Goal: Information Seeking & Learning: Learn about a topic

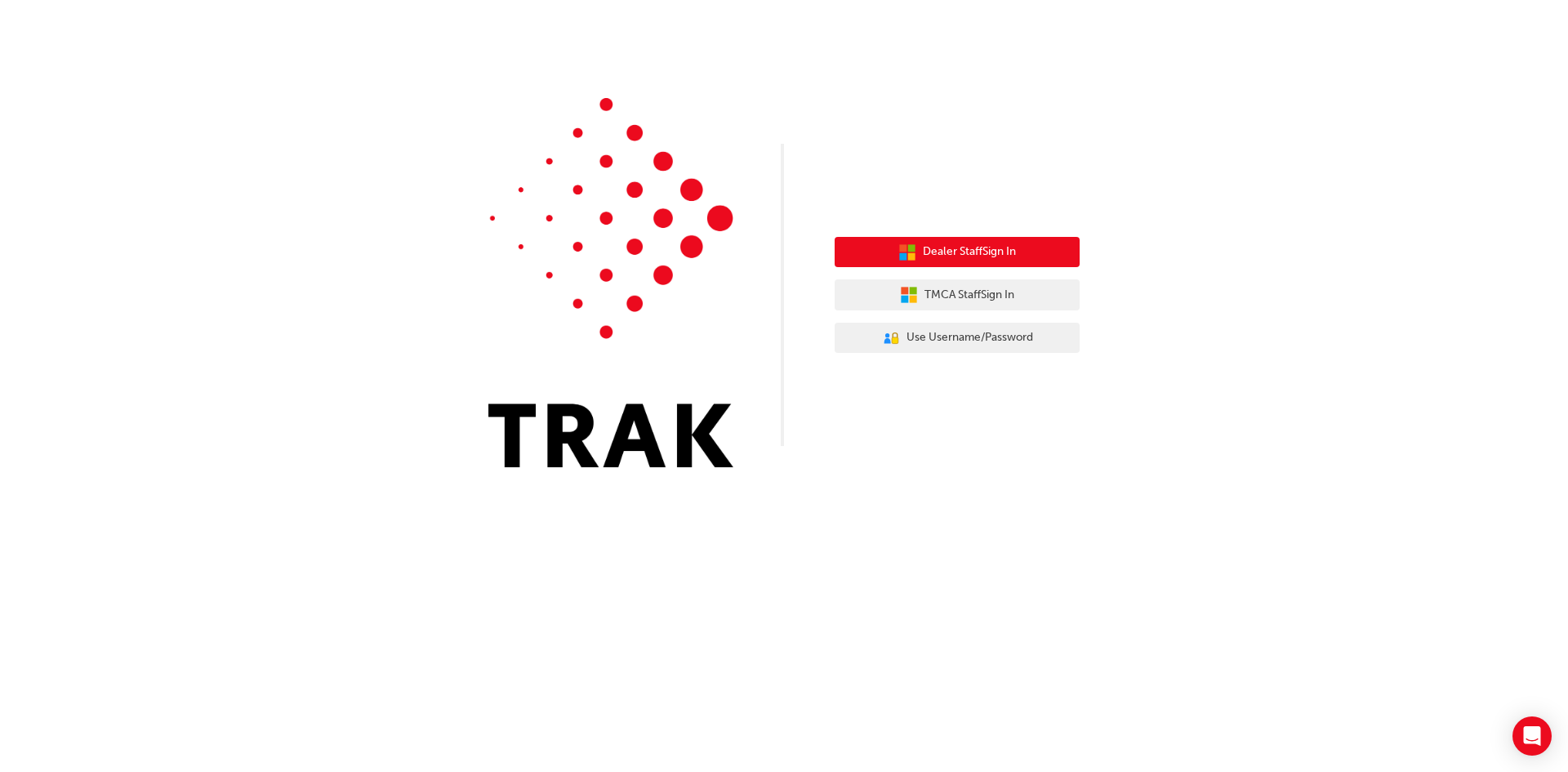
click at [911, 251] on icon "button" at bounding box center [911, 247] width 7 height 7
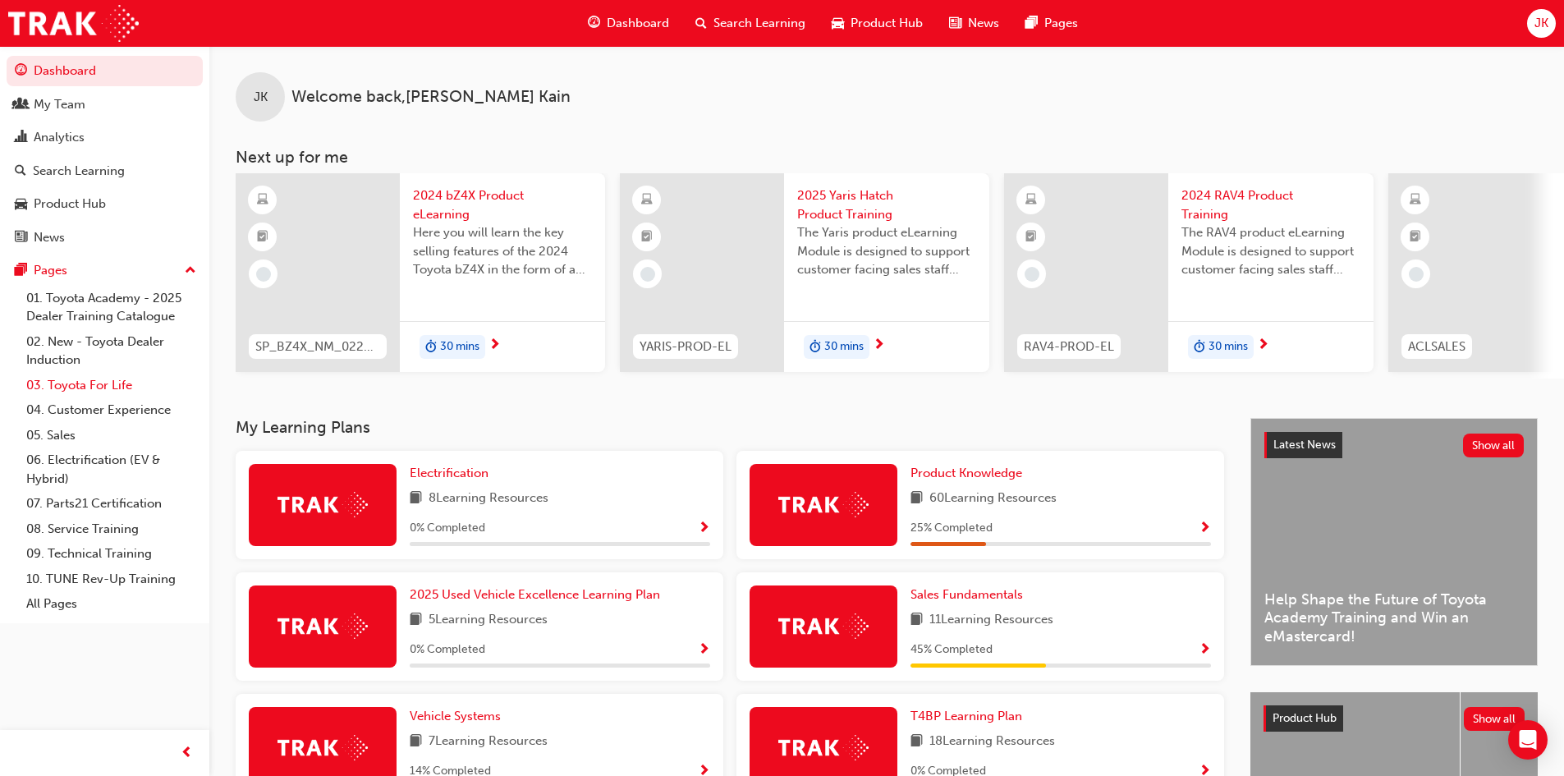
click at [110, 388] on link "03. Toyota For Life" at bounding box center [111, 385] width 183 height 25
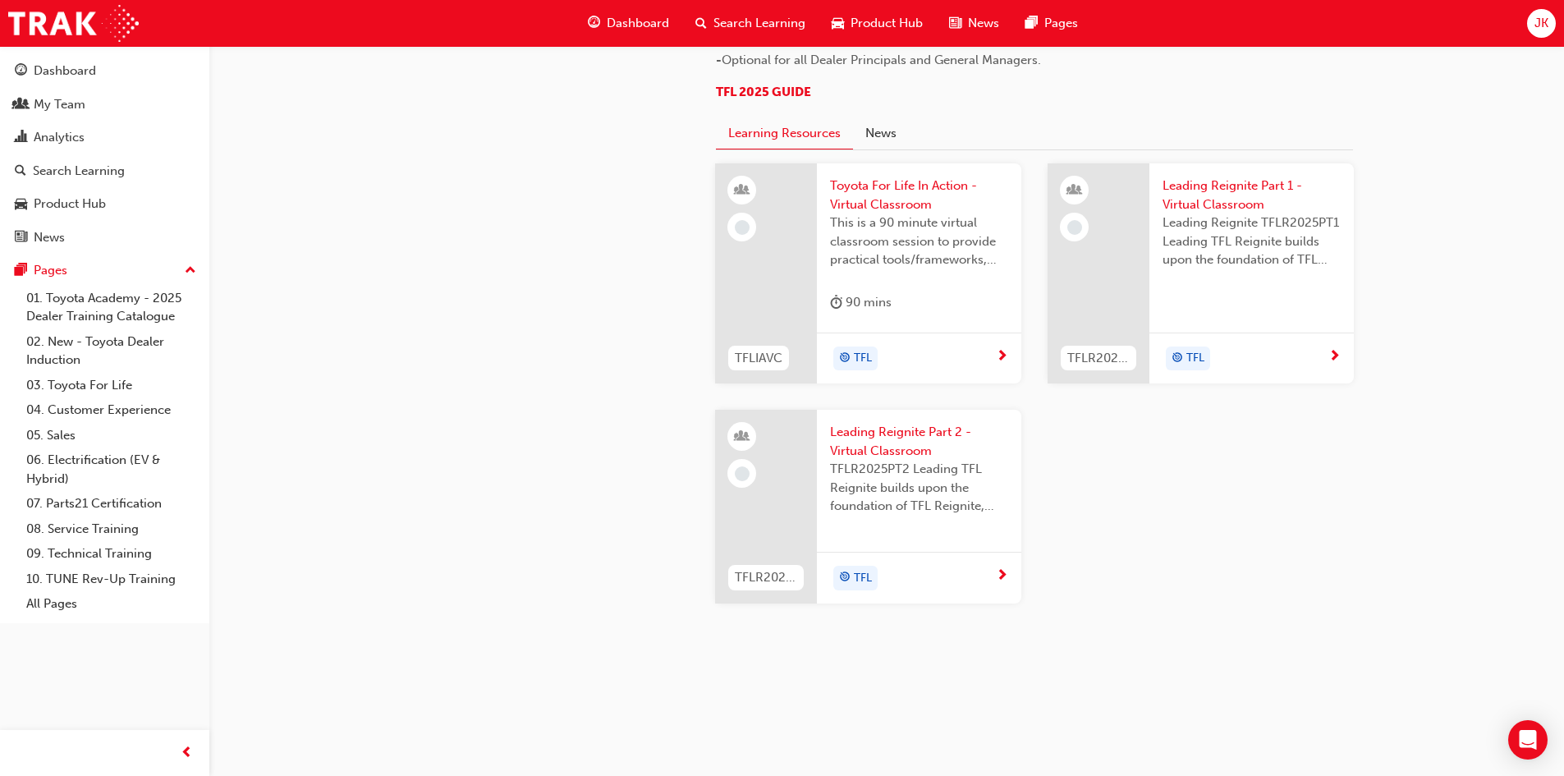
scroll to position [1642, 0]
click at [53, 169] on div "Search Learning" at bounding box center [79, 171] width 92 height 19
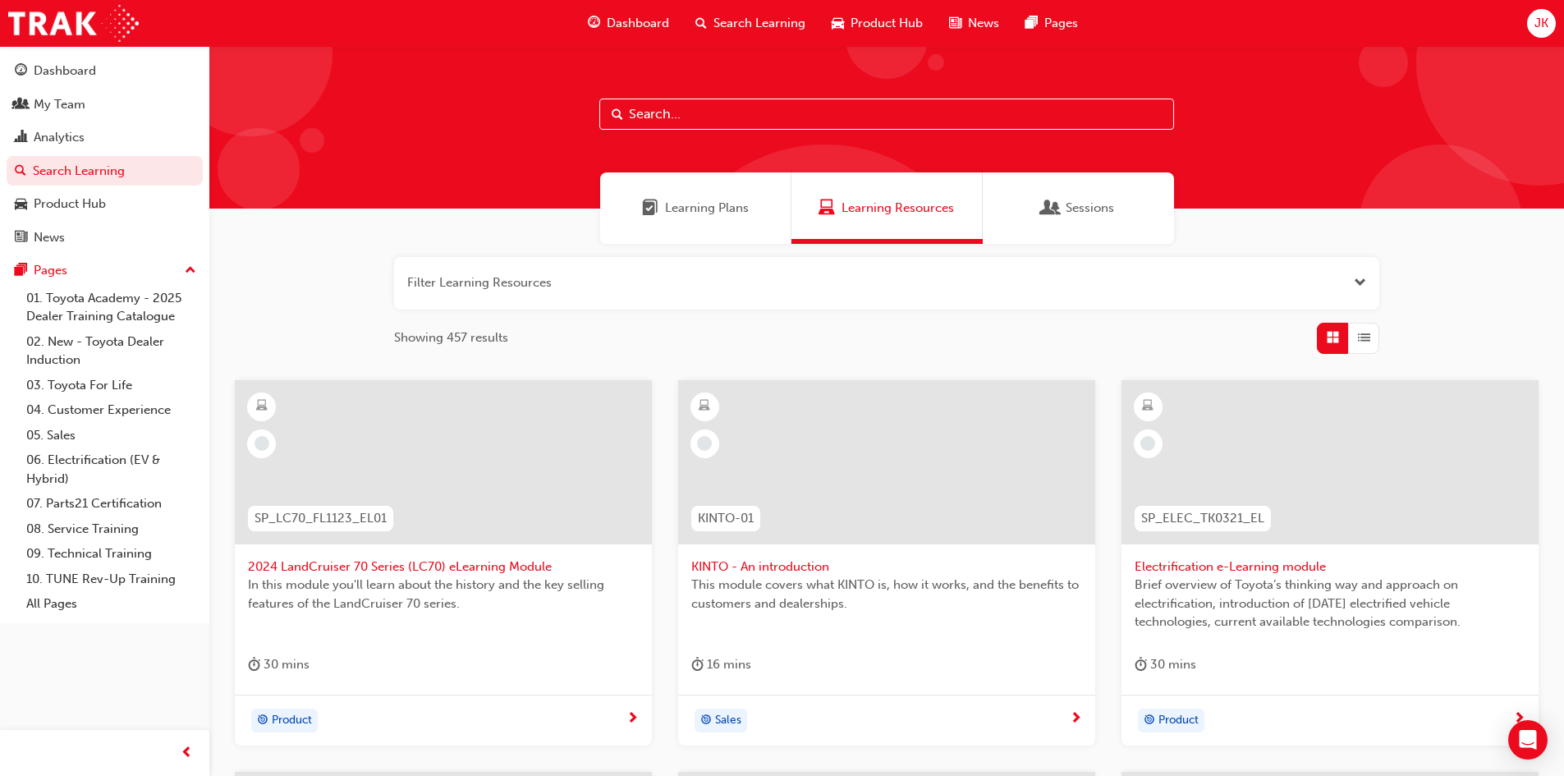
click at [682, 116] on input "text" at bounding box center [886, 114] width 575 height 31
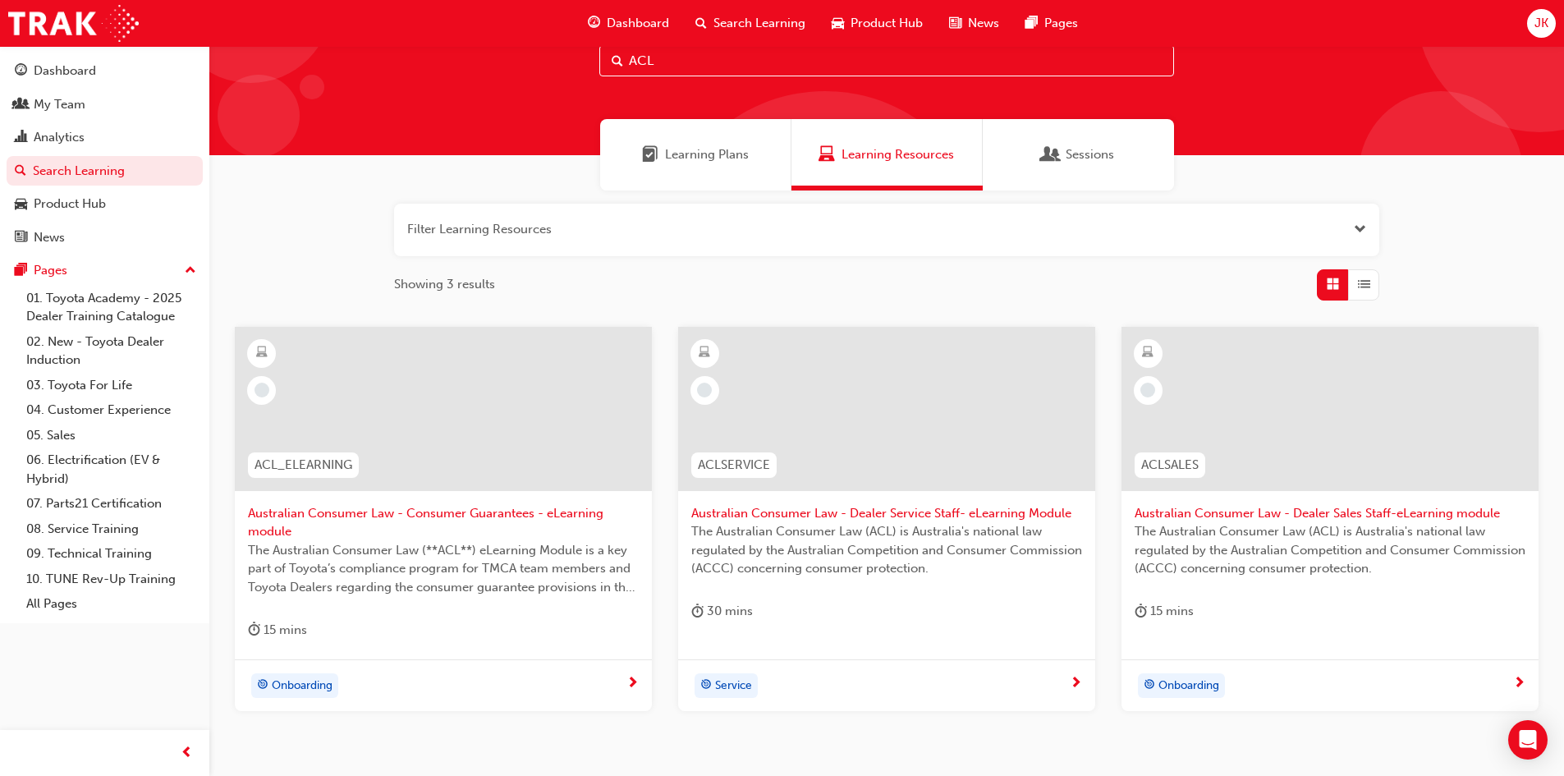
scroll to position [82, 0]
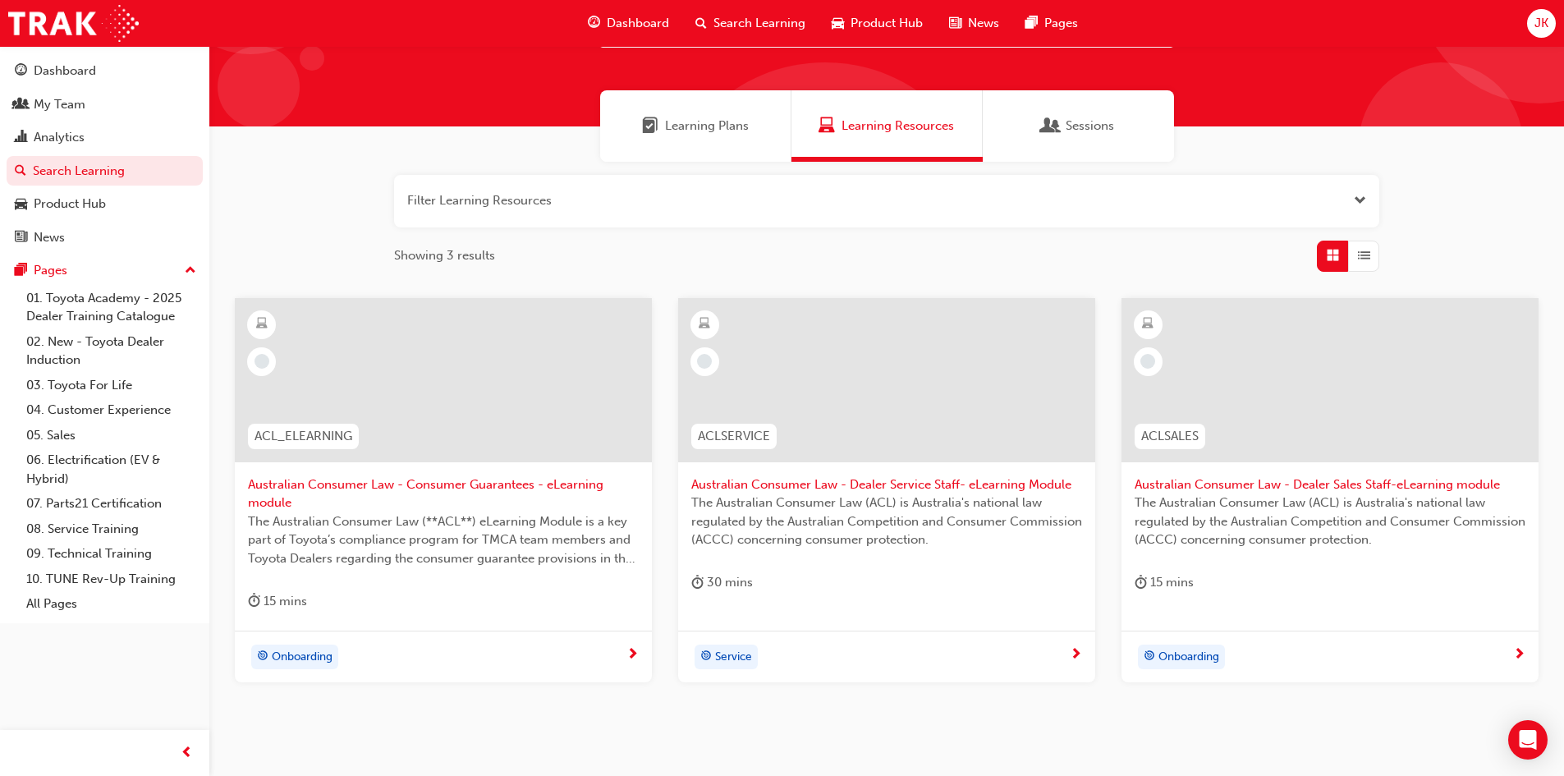
type input "ACL"
click at [309, 482] on span "Australian Consumer Law - Consumer Guarantees - eLearning module" at bounding box center [443, 493] width 391 height 37
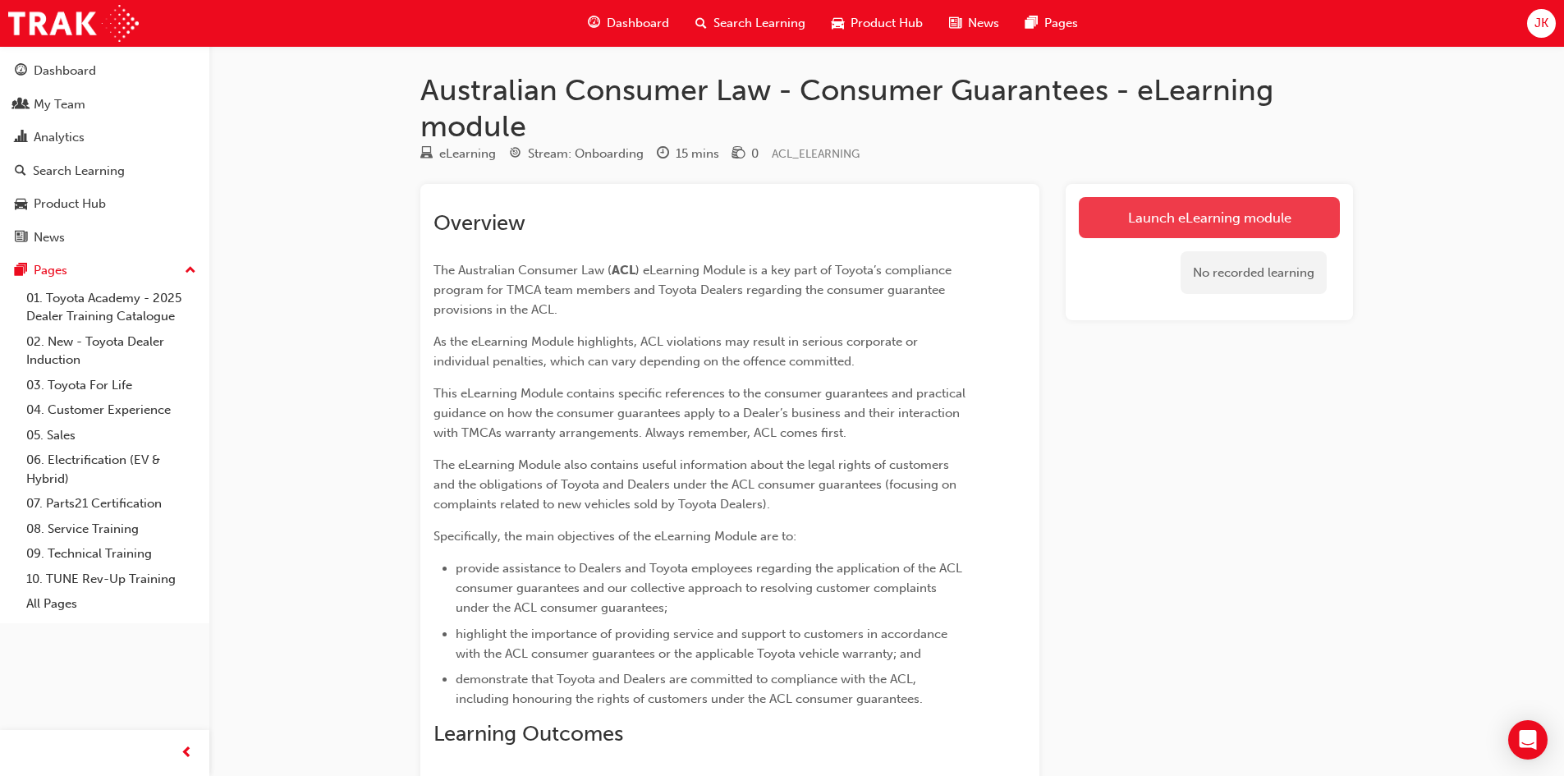
click at [1173, 217] on link "Launch eLearning module" at bounding box center [1209, 217] width 261 height 41
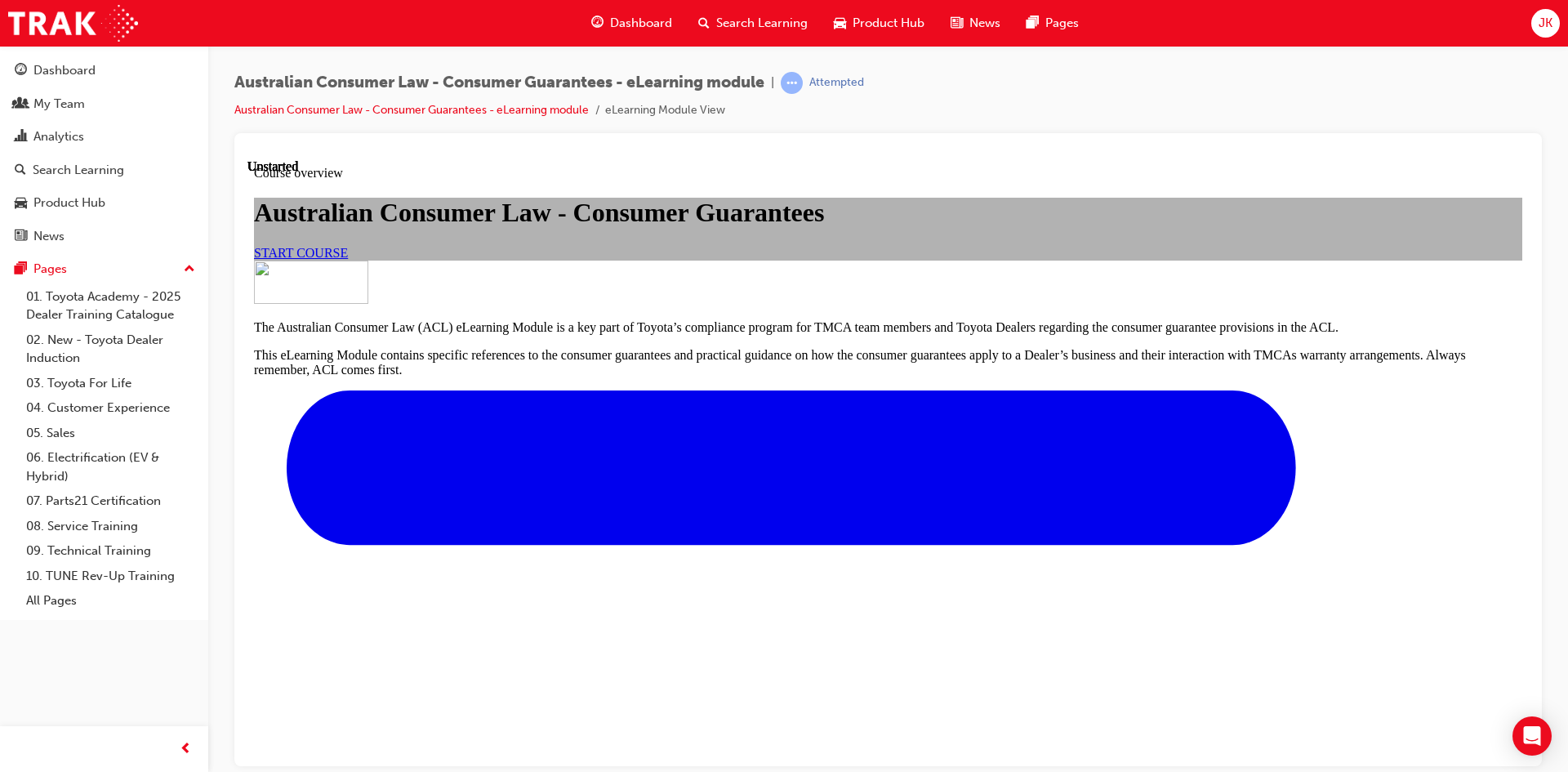
click at [348, 259] on link "START COURSE" at bounding box center [300, 252] width 94 height 14
